Goal: Task Accomplishment & Management: Use online tool/utility

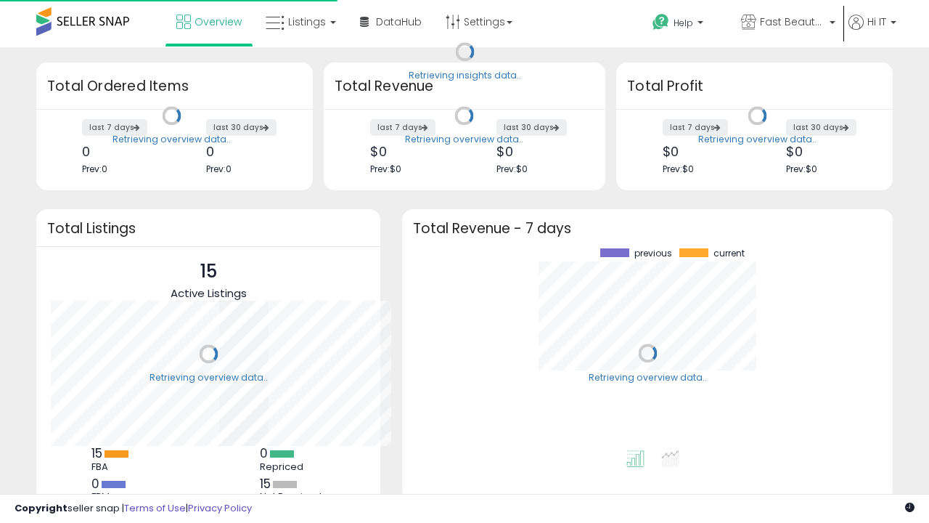
scroll to position [202, 462]
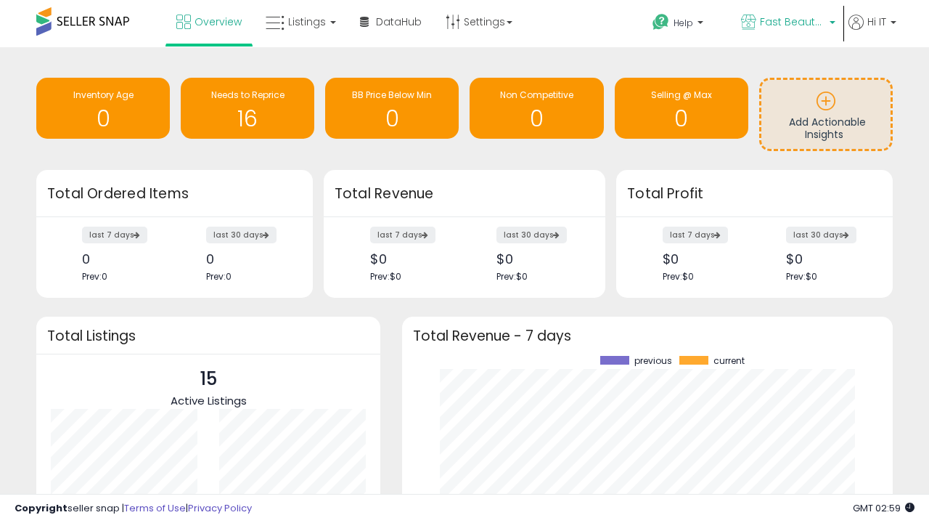
click at [787, 23] on span "Fast Beauty ([GEOGRAPHIC_DATA])" at bounding box center [792, 22] width 65 height 15
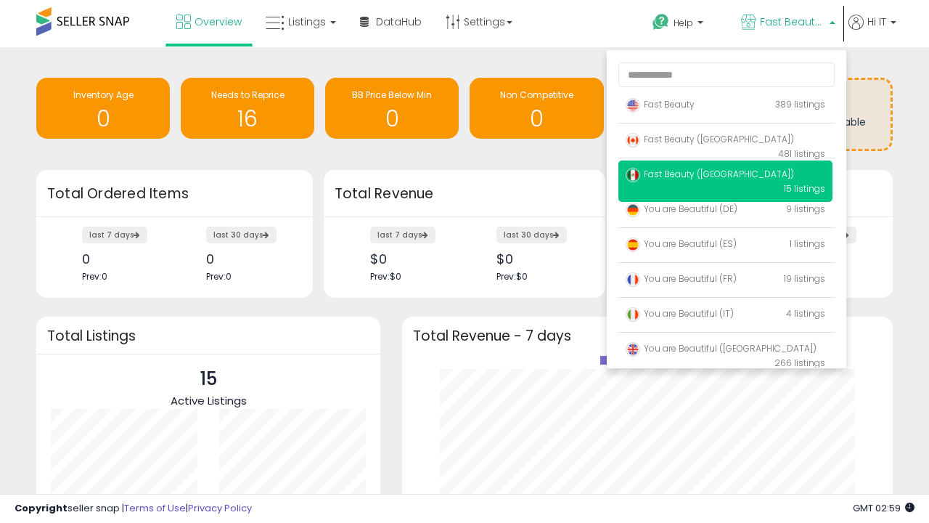
click at [725, 351] on span "You are Beautiful ([GEOGRAPHIC_DATA])" at bounding box center [721, 348] width 191 height 12
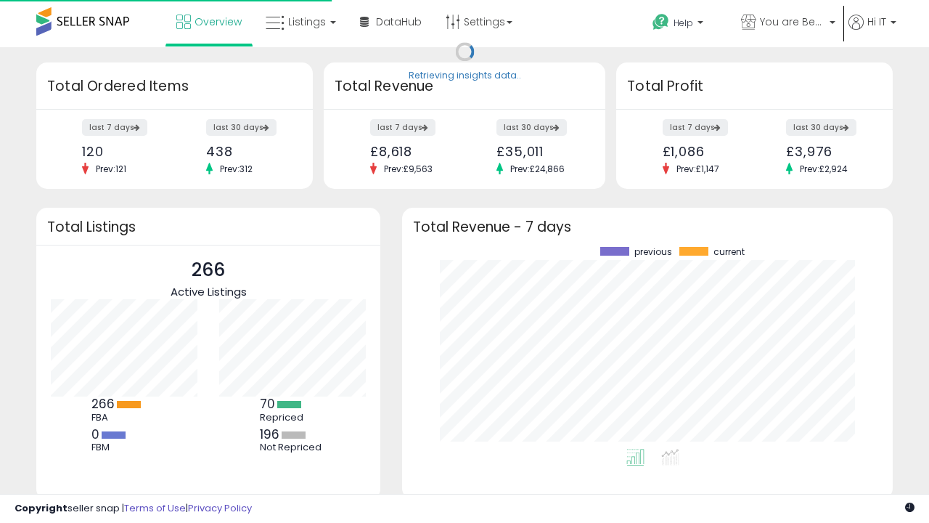
scroll to position [202, 462]
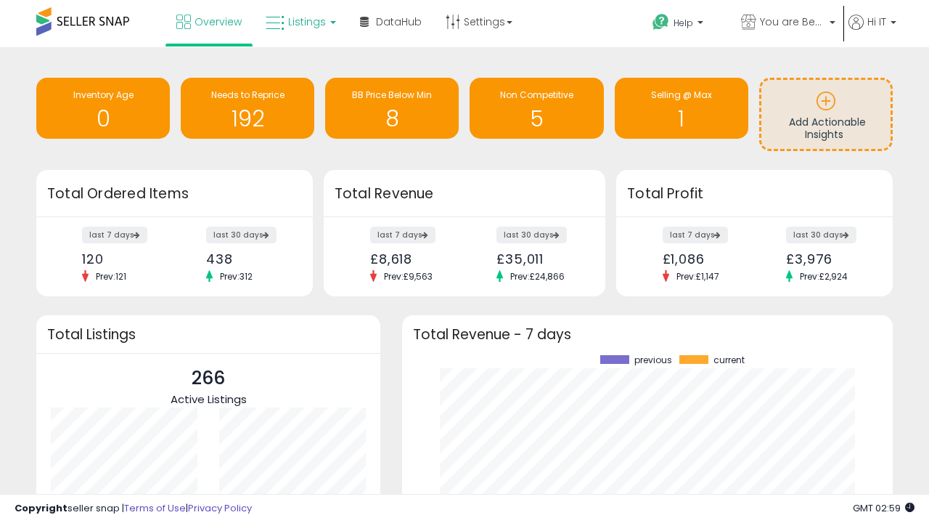
click at [299, 22] on span "Listings" at bounding box center [307, 22] width 38 height 15
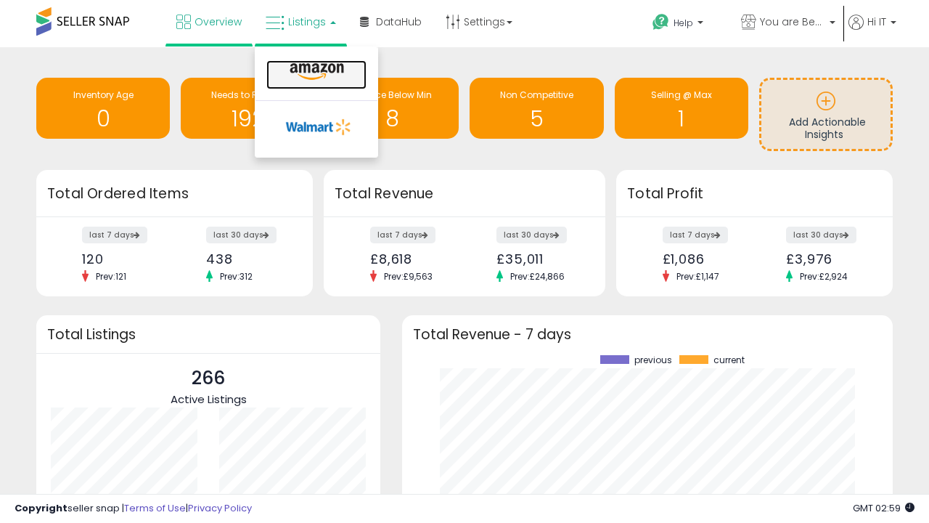
click at [315, 72] on icon at bounding box center [316, 71] width 63 height 19
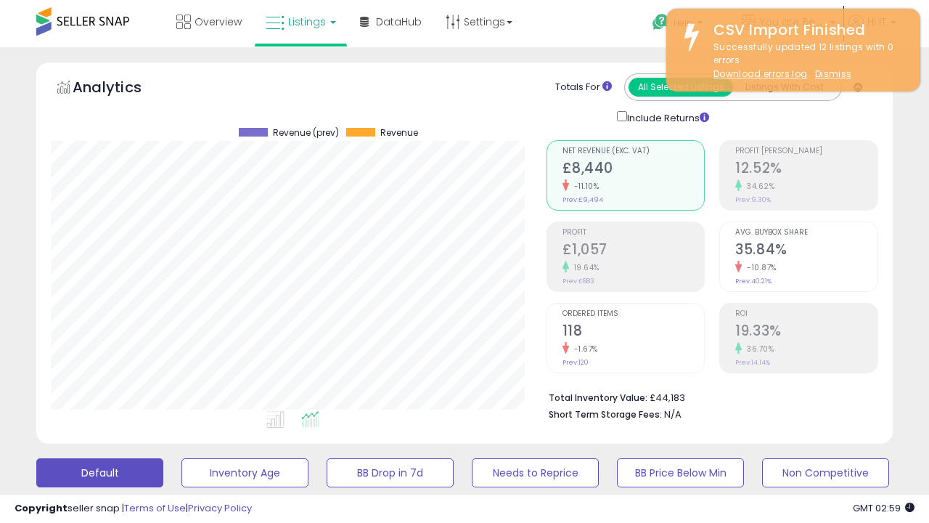
scroll to position [298, 495]
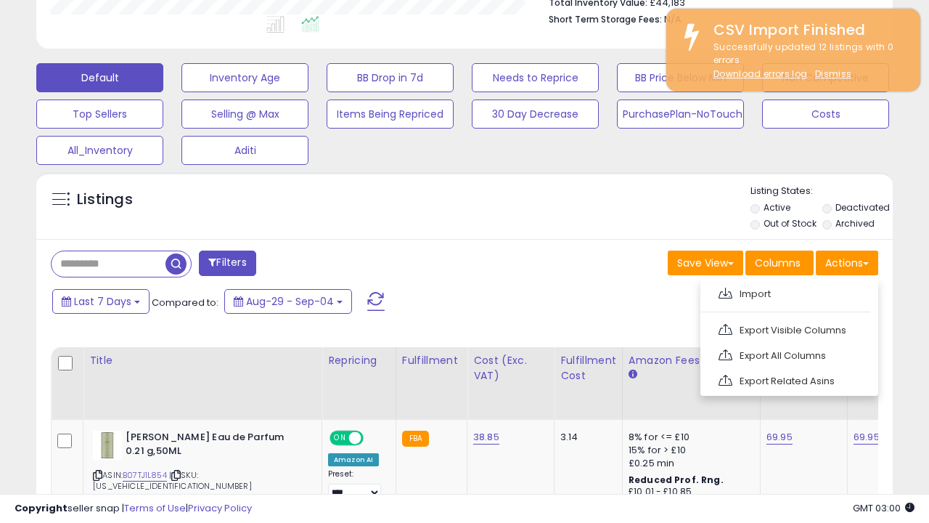
click at [725, 291] on span at bounding box center [725, 292] width 14 height 11
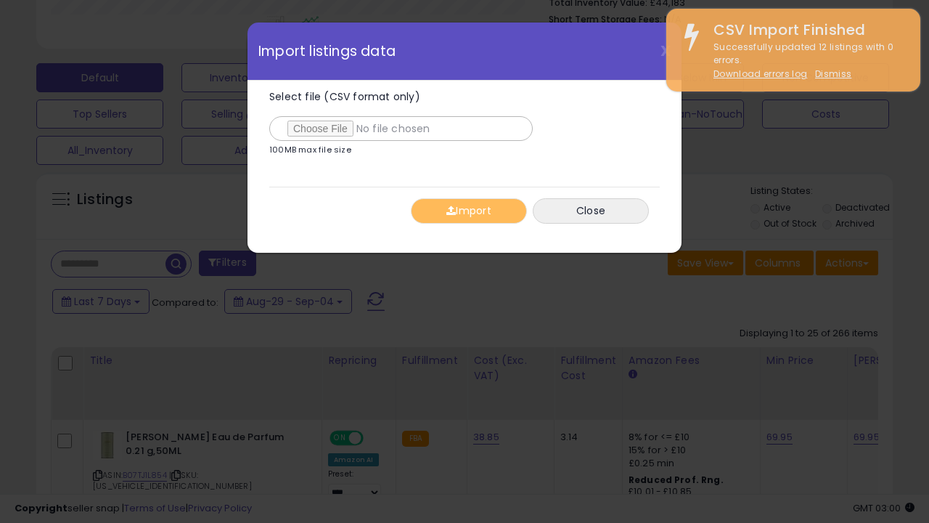
type input "**********"
click at [468, 210] on button "Import" at bounding box center [469, 210] width 116 height 25
